Goal: Task Accomplishment & Management: Manage account settings

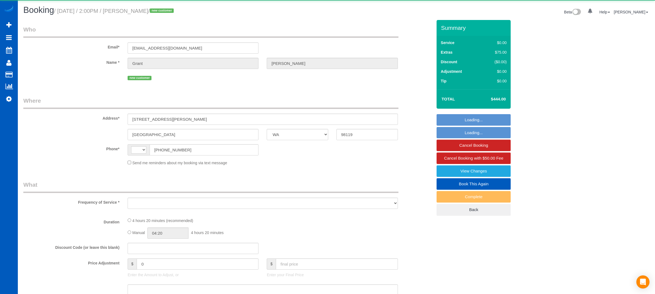
select select "WA"
select select "string:[GEOGRAPHIC_DATA]"
select select "object:924"
select select "string:fspay-af7ef93d-e88d-439b-b7d5-f4745e224b38"
select select "number:8"
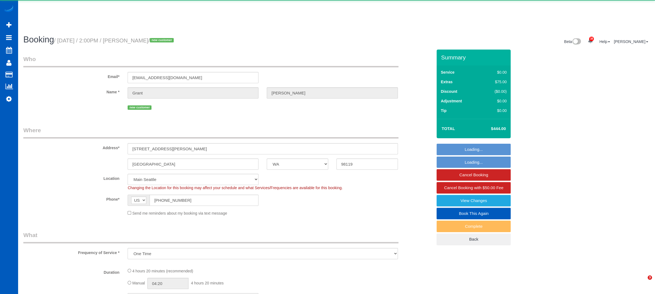
select select "object:1027"
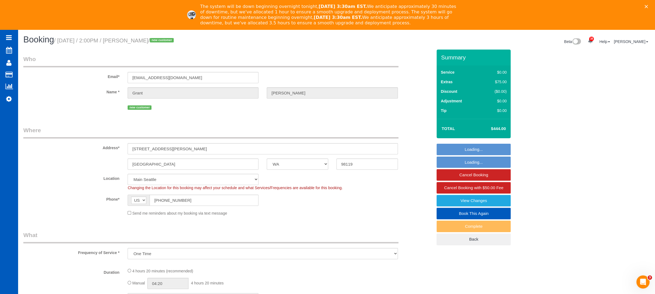
select select "spot1"
select select "199"
select select "2001"
select select "3"
select select "2"
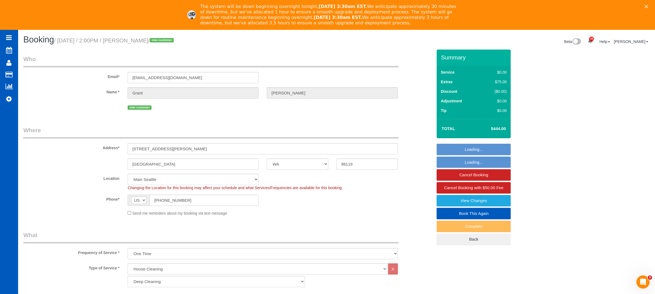
select select "2001"
select select "3"
select select "2"
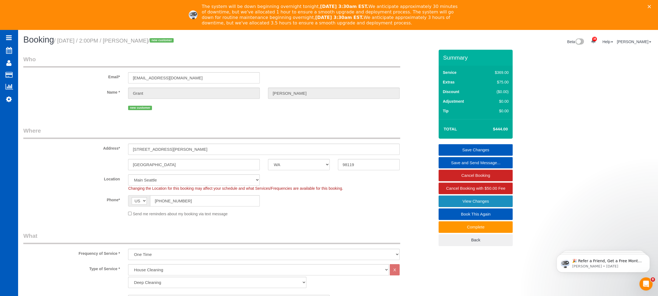
click at [477, 201] on link "View Changes" at bounding box center [475, 201] width 74 height 12
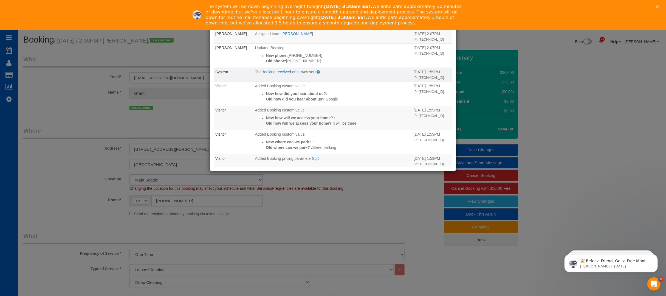
scroll to position [165, 0]
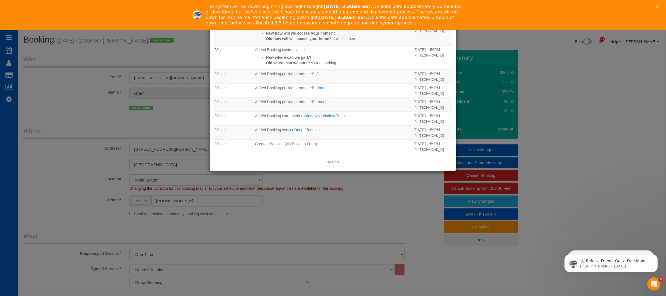
click at [327, 161] on div "Load More..." at bounding box center [333, 162] width 238 height 9
click at [312, 237] on div "× Changes report Who What When System The "Booking 1 Day Reminder SMS" was sent…" at bounding box center [333, 148] width 666 height 296
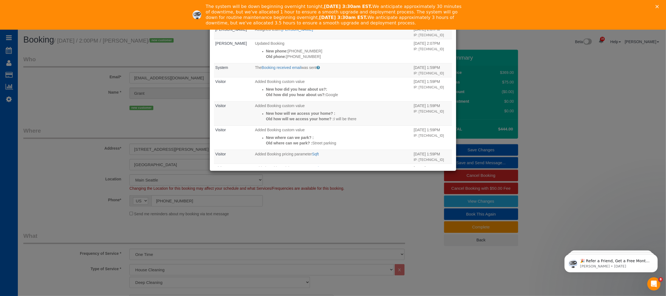
scroll to position [37, 0]
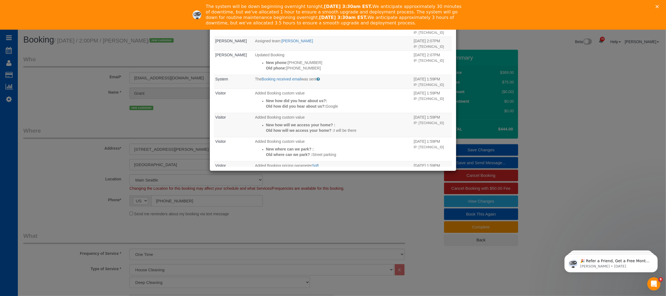
click at [294, 222] on div "× Changes report Who What When System The "Booking 1 Day Reminder SMS" was sent…" at bounding box center [333, 148] width 666 height 296
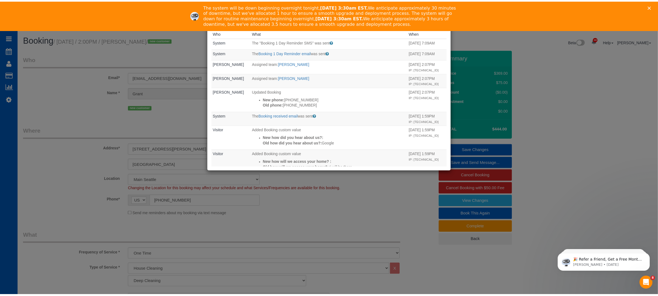
scroll to position [0, 0]
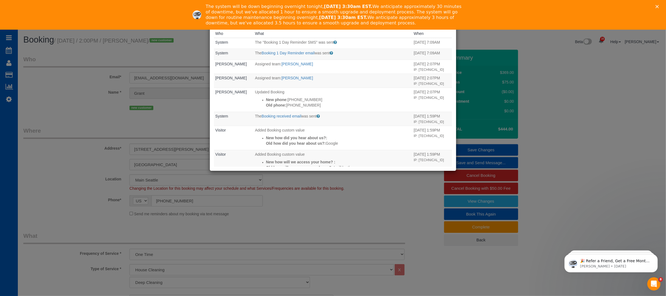
click at [217, 208] on div "× Changes report Who What When System The "Booking 1 Day Reminder SMS" was sent…" at bounding box center [333, 148] width 666 height 296
click at [109, 173] on div "× Changes report Who What When System The "Booking 1 Day Reminder SMS" was sent…" at bounding box center [333, 148] width 666 height 296
click at [654, 7] on div "Close" at bounding box center [657, 6] width 5 height 3
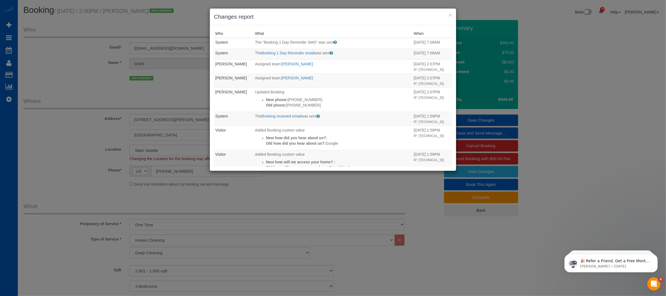
click at [641, 147] on div "× Changes report Who What When System The "Booking 1 Day Reminder SMS" was sent…" at bounding box center [333, 148] width 666 height 296
drag, startPoint x: 29, startPoint y: 187, endPoint x: 30, endPoint y: 183, distance: 4.3
click at [30, 184] on div "× Changes report Who What When System The "Booking 1 Day Reminder SMS" was sent…" at bounding box center [333, 148] width 666 height 296
click at [105, 151] on div "× Changes report Who What When System The "Booking 1 Day Reminder SMS" was sent…" at bounding box center [333, 148] width 666 height 296
click at [449, 13] on button "×" at bounding box center [450, 15] width 3 height 6
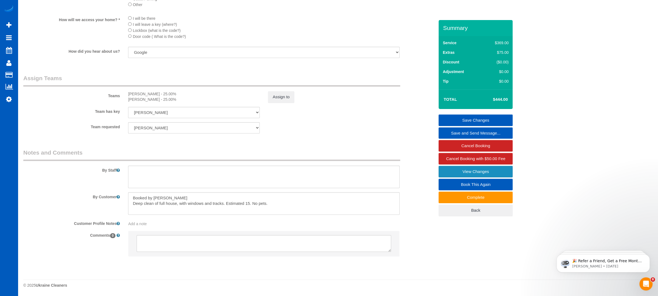
scroll to position [655, 0]
